Goal: Information Seeking & Learning: Check status

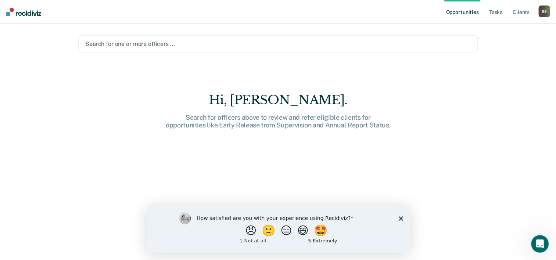
click at [401, 218] on icon "Close survey" at bounding box center [401, 218] width 4 height 4
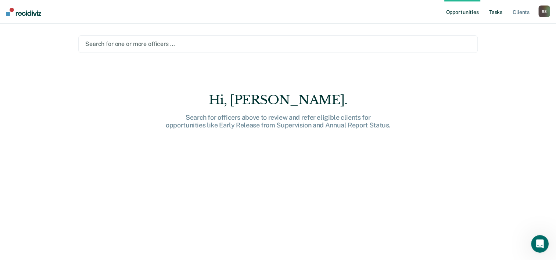
click at [503, 16] on link "Tasks" at bounding box center [496, 12] width 16 height 24
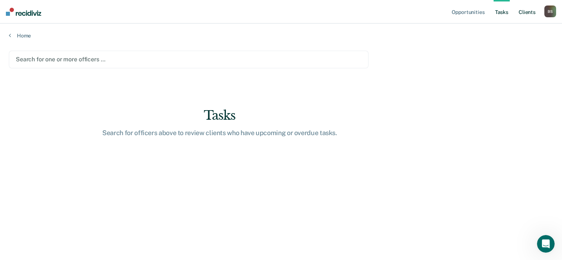
click at [522, 15] on link "Client s" at bounding box center [527, 12] width 20 height 24
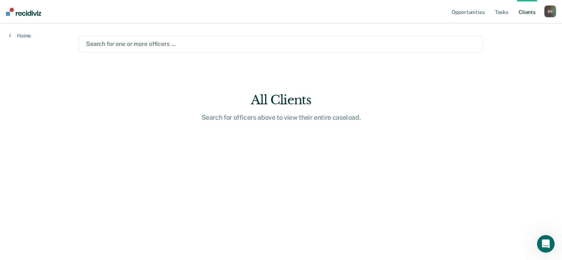
click at [127, 44] on div at bounding box center [281, 44] width 390 height 8
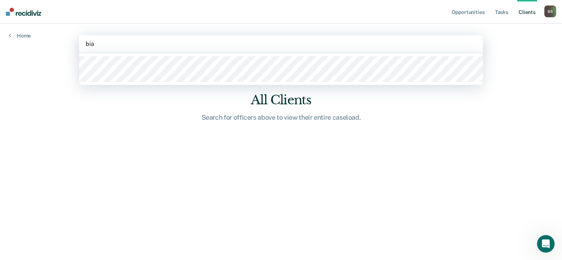
type input "bian"
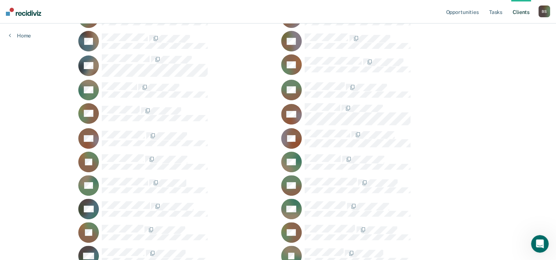
scroll to position [331, 0]
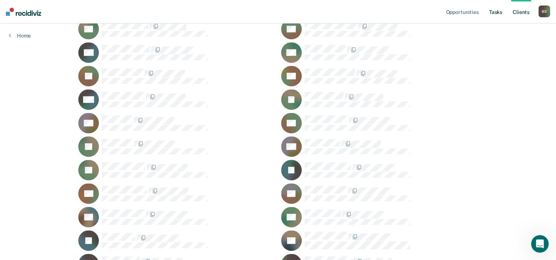
click at [495, 9] on link "Tasks" at bounding box center [496, 12] width 16 height 24
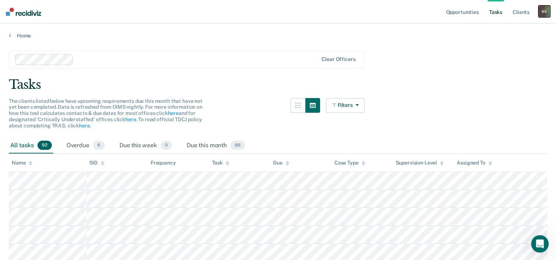
click at [549, 12] on div "B S" at bounding box center [545, 12] width 12 height 12
click at [459, 14] on link "Opportunities" at bounding box center [463, 12] width 36 height 24
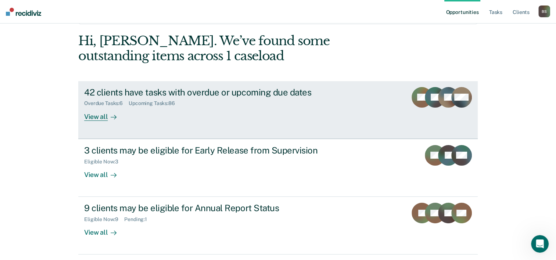
scroll to position [52, 0]
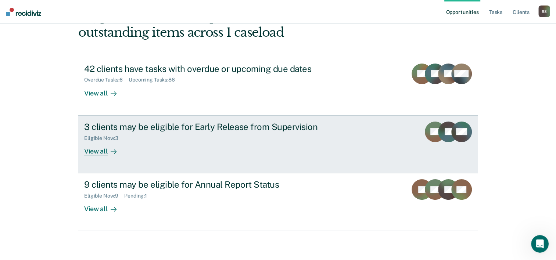
click at [291, 132] on div "Eligible Now : 3" at bounding box center [213, 136] width 258 height 9
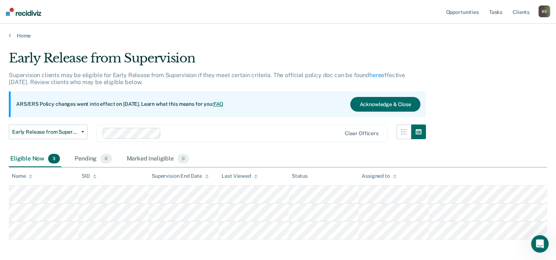
scroll to position [52, 0]
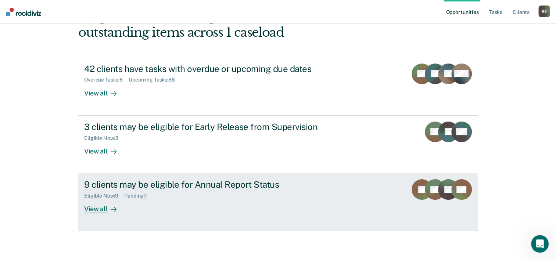
click at [144, 193] on div "Pending : 1" at bounding box center [138, 196] width 29 height 6
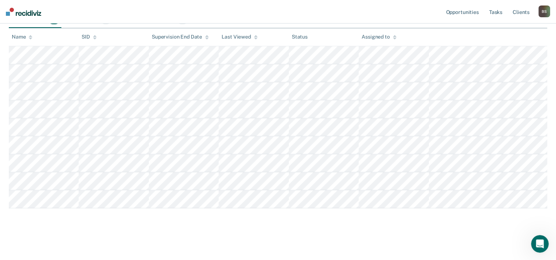
scroll to position [140, 0]
